Goal: Task Accomplishment & Management: Manage account settings

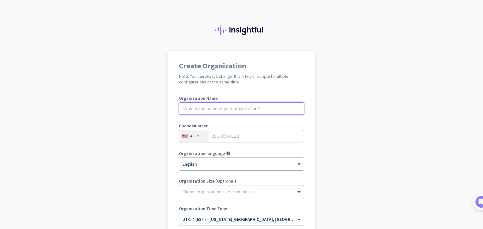
click at [220, 110] on input "text" at bounding box center [241, 108] width 125 height 13
type input "labelbox"
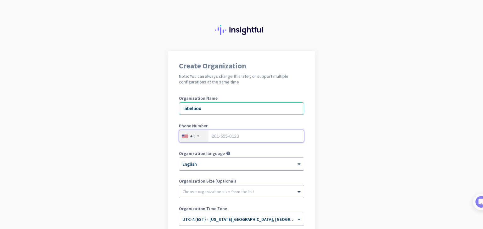
click at [231, 137] on input "tel" at bounding box center [241, 136] width 125 height 13
type input "8127455417"
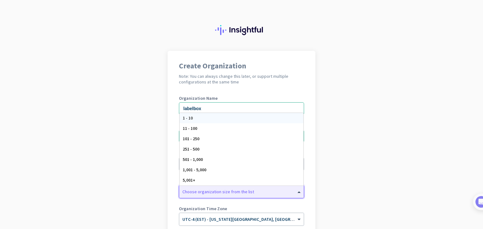
click at [279, 190] on div at bounding box center [241, 190] width 124 height 6
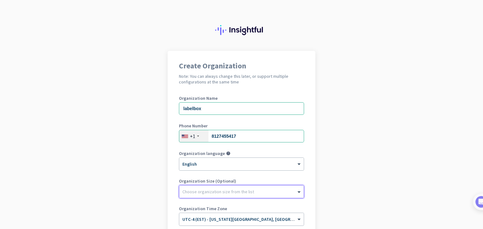
click at [279, 190] on div at bounding box center [241, 190] width 124 height 6
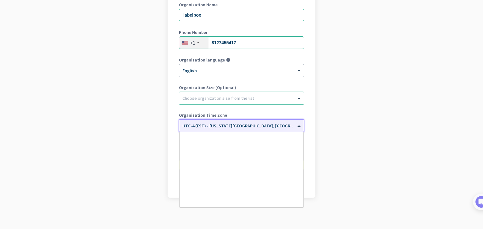
scroll to position [736, 0]
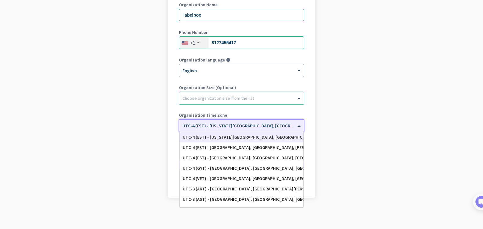
click at [298, 125] on span at bounding box center [300, 126] width 8 height 5
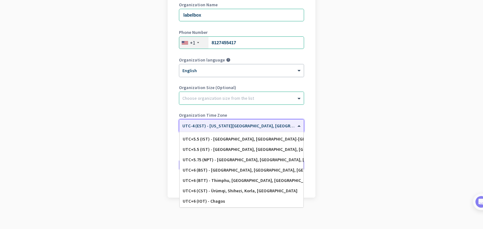
scroll to position [2494, 0]
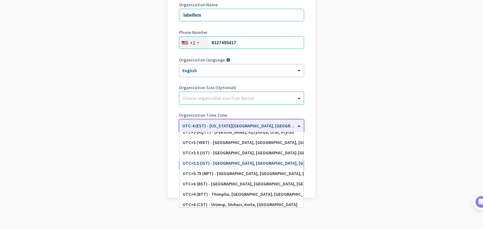
click at [244, 161] on div "UTC+5.5 (IST) - [GEOGRAPHIC_DATA], [GEOGRAPHIC_DATA], [GEOGRAPHIC_DATA], [GEOGR…" at bounding box center [242, 163] width 118 height 5
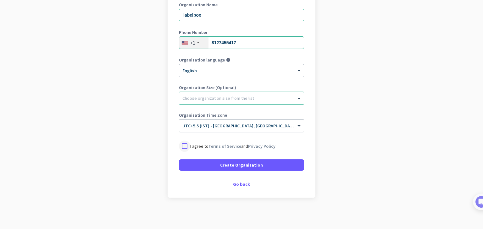
click at [183, 145] on div at bounding box center [184, 146] width 11 height 11
click at [196, 43] on div "+1" at bounding box center [193, 43] width 29 height 12
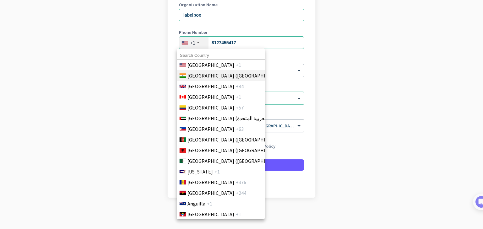
click at [197, 74] on span "[GEOGRAPHIC_DATA] ([GEOGRAPHIC_DATA])" at bounding box center [236, 76] width 98 height 8
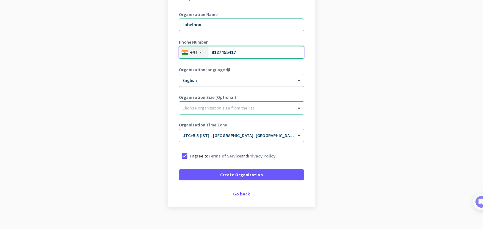
scroll to position [94, 0]
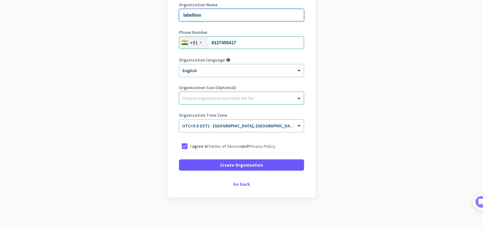
click at [232, 12] on input "labelbox" at bounding box center [241, 15] width 125 height 13
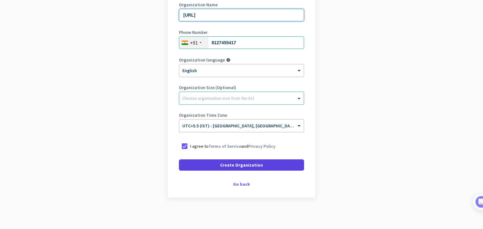
type input "[URL]"
click at [261, 165] on span at bounding box center [241, 165] width 125 height 15
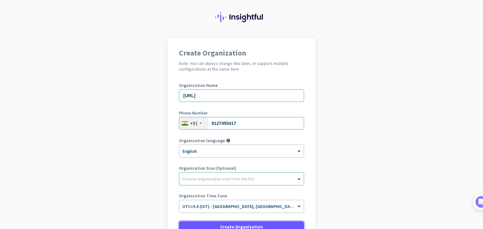
scroll to position [0, 0]
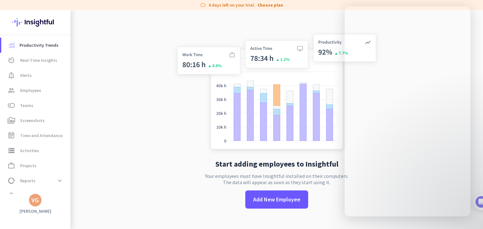
click at [304, 29] on div "Start adding employees to Insightful Your employees must have Insightful instal…" at bounding box center [277, 124] width 208 height 229
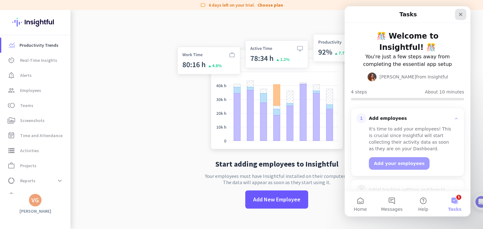
click at [460, 17] on div "Close" at bounding box center [460, 14] width 11 height 11
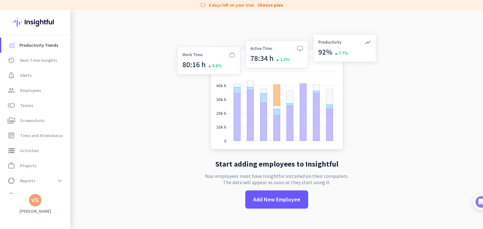
click at [35, 200] on div "VG" at bounding box center [35, 200] width 8 height 6
click at [112, 114] on div at bounding box center [241, 114] width 483 height 229
click at [48, 48] on span "Productivity Trends" at bounding box center [38, 45] width 39 height 8
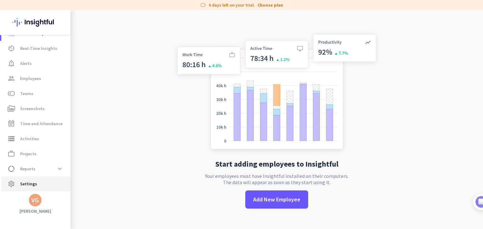
click at [33, 187] on span "Settings" at bounding box center [28, 184] width 17 height 8
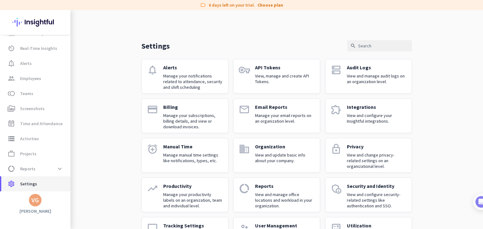
scroll to position [33, 0]
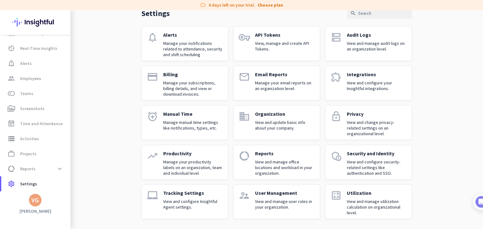
click at [251, 198] on link "supervisor_account User Management View and manage user roles in your organizat…" at bounding box center [276, 202] width 87 height 35
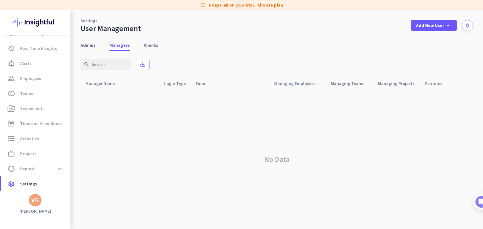
click at [36, 202] on div "VG" at bounding box center [35, 200] width 8 height 6
click at [58, 188] on span "Sign out" at bounding box center [69, 189] width 38 height 6
